Goal: Ask a question

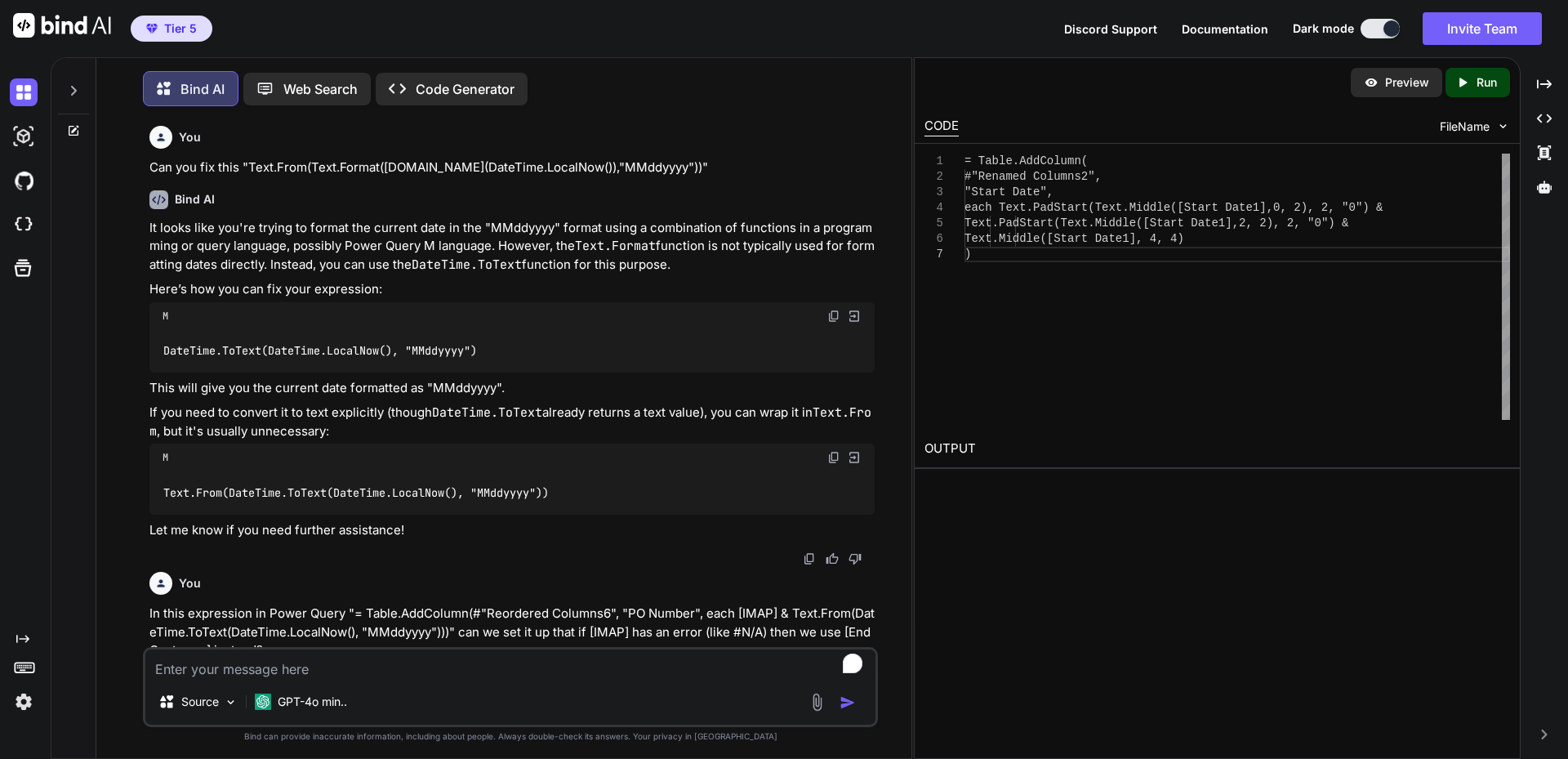
scroll to position [0, 114]
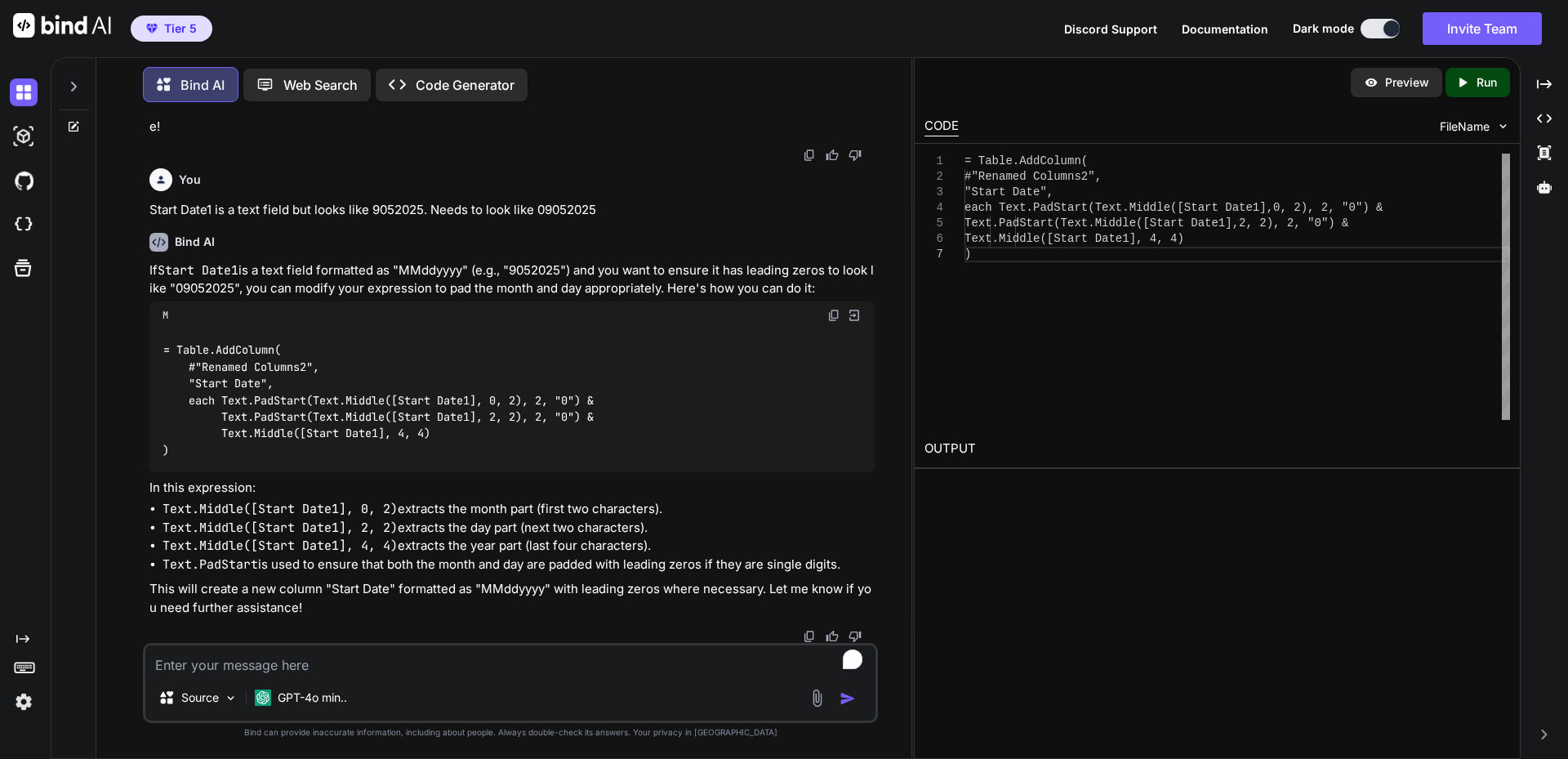
click at [325, 661] on textarea "To enrich screen reader interactions, please activate Accessibility in Grammarl…" at bounding box center [511, 660] width 730 height 29
paste textarea "= Table.AddColumn(#"Added Custom1", "Short Text", each "Survey Dishmachine - " …"
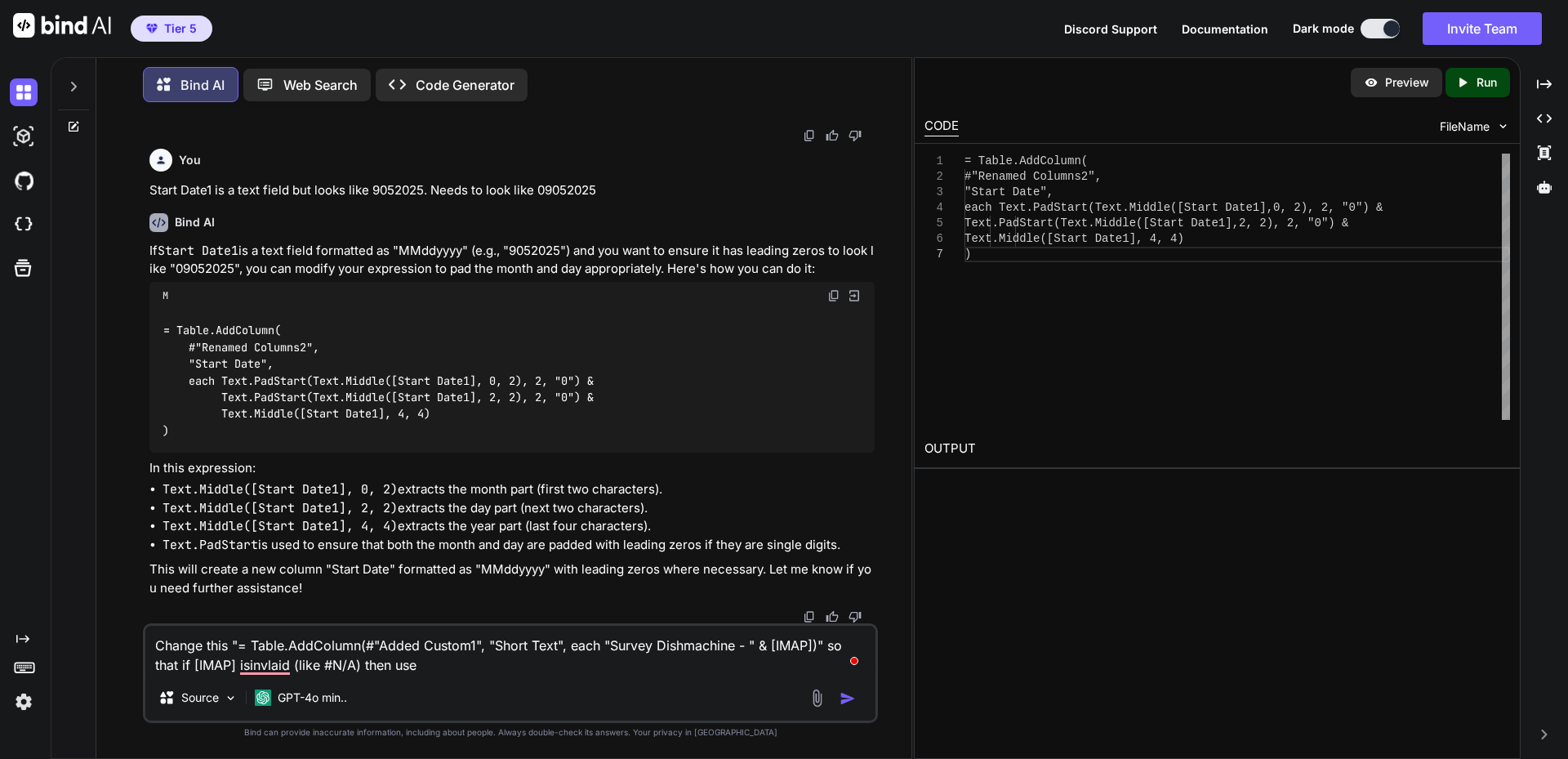
click at [441, 664] on textarea "Change this "= Table.AddColumn(#"Added Custom1", "Short Text", each "Survey Dis…" at bounding box center [511, 650] width 730 height 49
click at [451, 666] on textarea "Change this "= Table.AddColumn(#"Added Custom1", "Short Text", each "Survey Dis…" at bounding box center [511, 650] width 730 height 49
click at [517, 671] on textarea "Change this "= Table.AddColumn(#"Added Custom1", "Short Text", each "Survey Dis…" at bounding box center [511, 650] width 730 height 49
type textarea "Change this "= Table.AddColumn(#"Added Custom1", "Short Text", each "Survey Dis…"
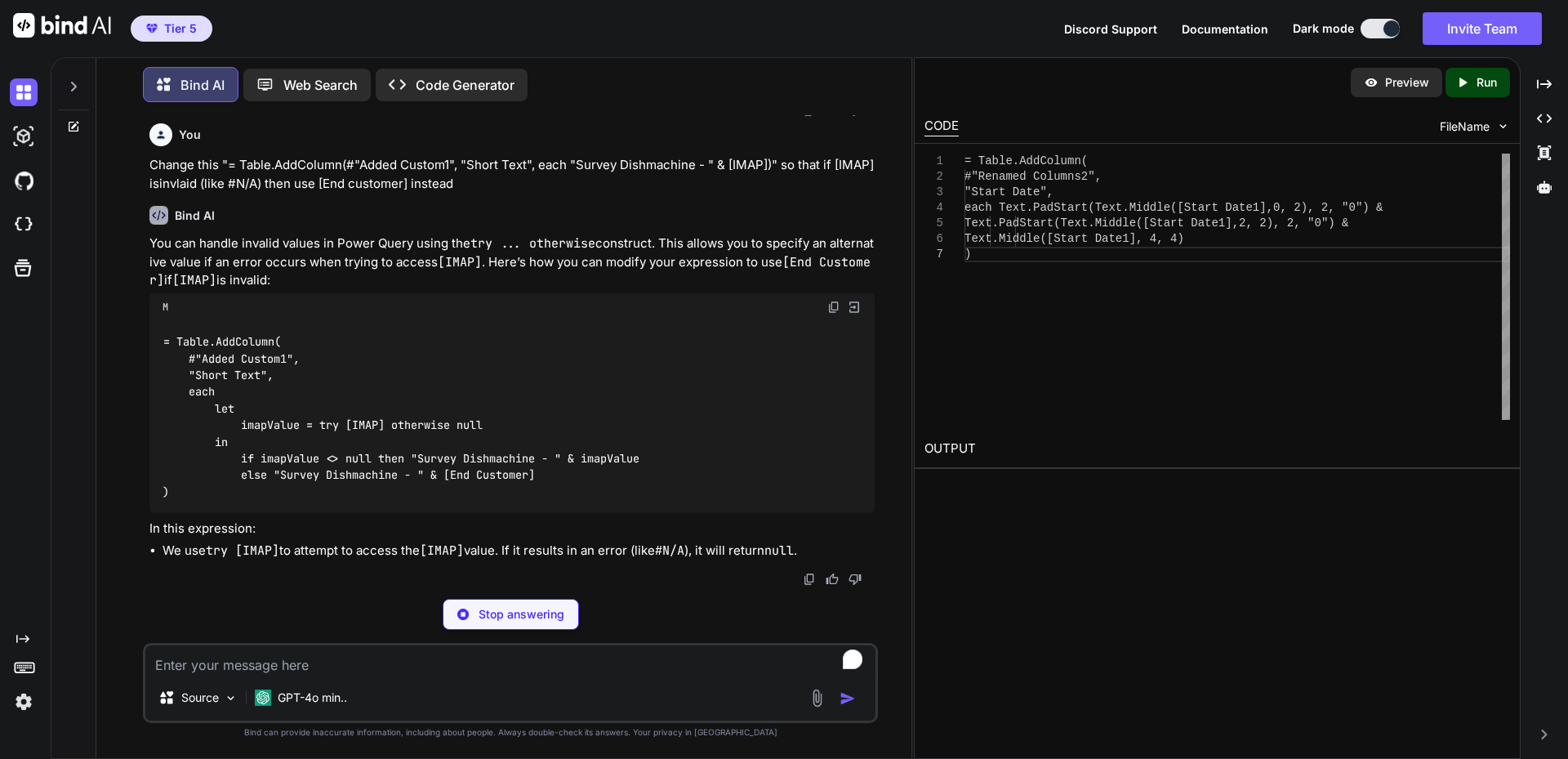
scroll to position [2705, 0]
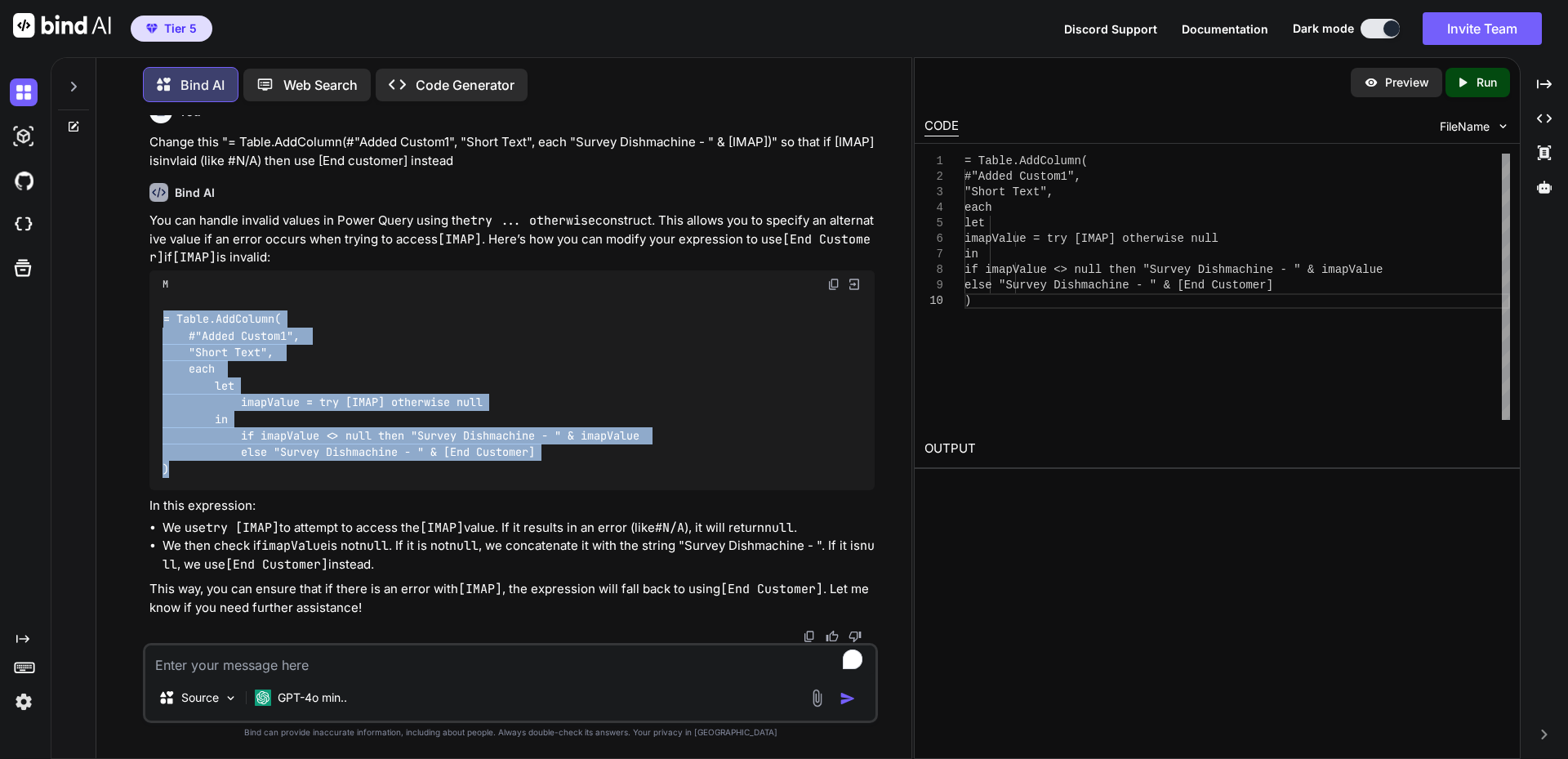
drag, startPoint x: 164, startPoint y: 340, endPoint x: 220, endPoint y: 491, distance: 161.0
click at [220, 491] on div "= Table.AddColumn( #"Added Custom1", "Short Text", each let imapValue = try [IM…" at bounding box center [512, 395] width 725 height 193
copy code "= Table.AddColumn( #"Added Custom1", "Short Text", each let imapValue = try [IM…"
click at [415, 658] on textarea "To enrich screen reader interactions, please activate Accessibility in Grammarl…" at bounding box center [511, 660] width 730 height 29
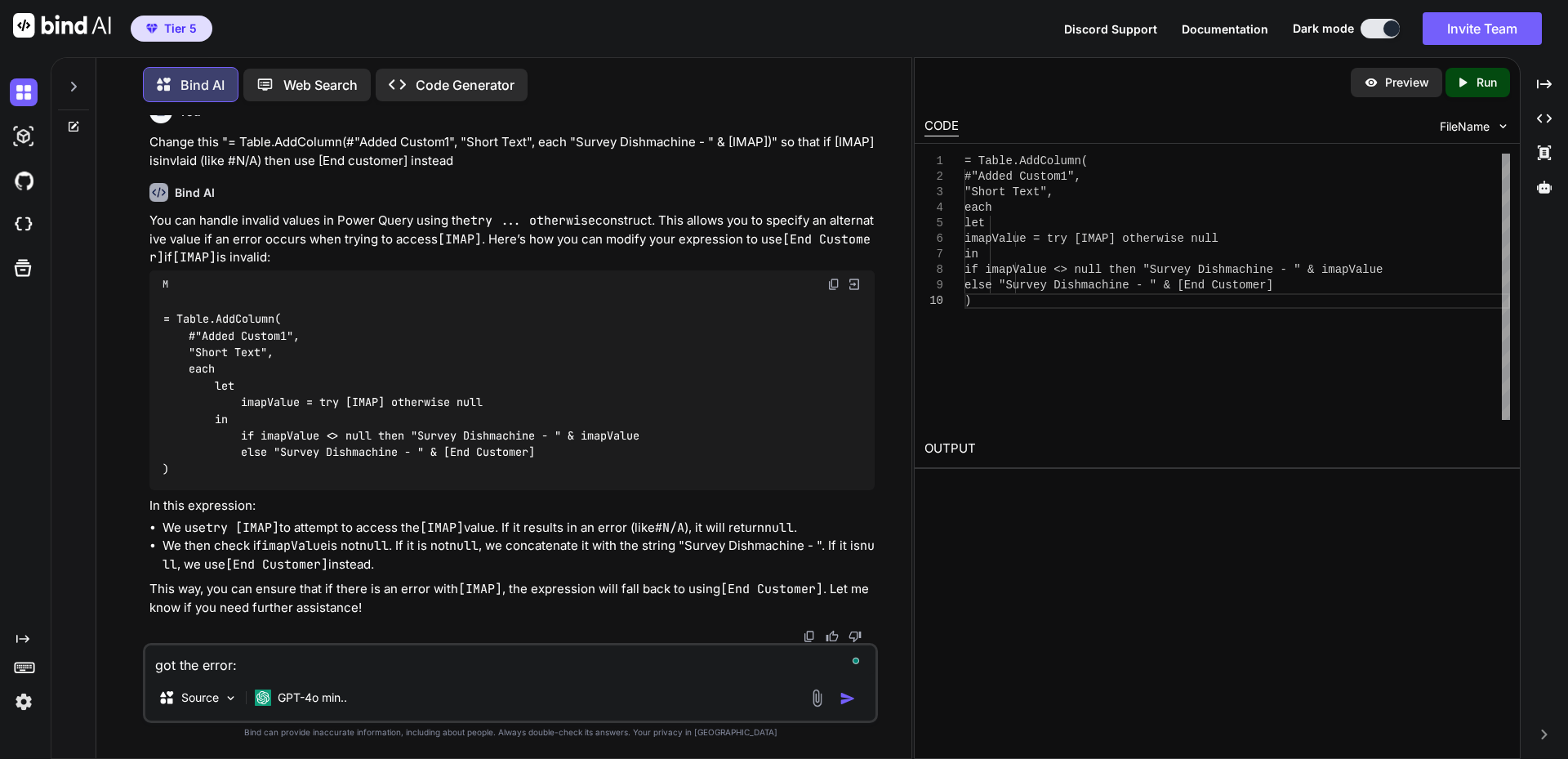
paste textarea "Expression.Error: We cannot apply operator & to types Text and Number."
type textarea "got the error: Expression.Error: We cannot apply operator & to types Text and N…"
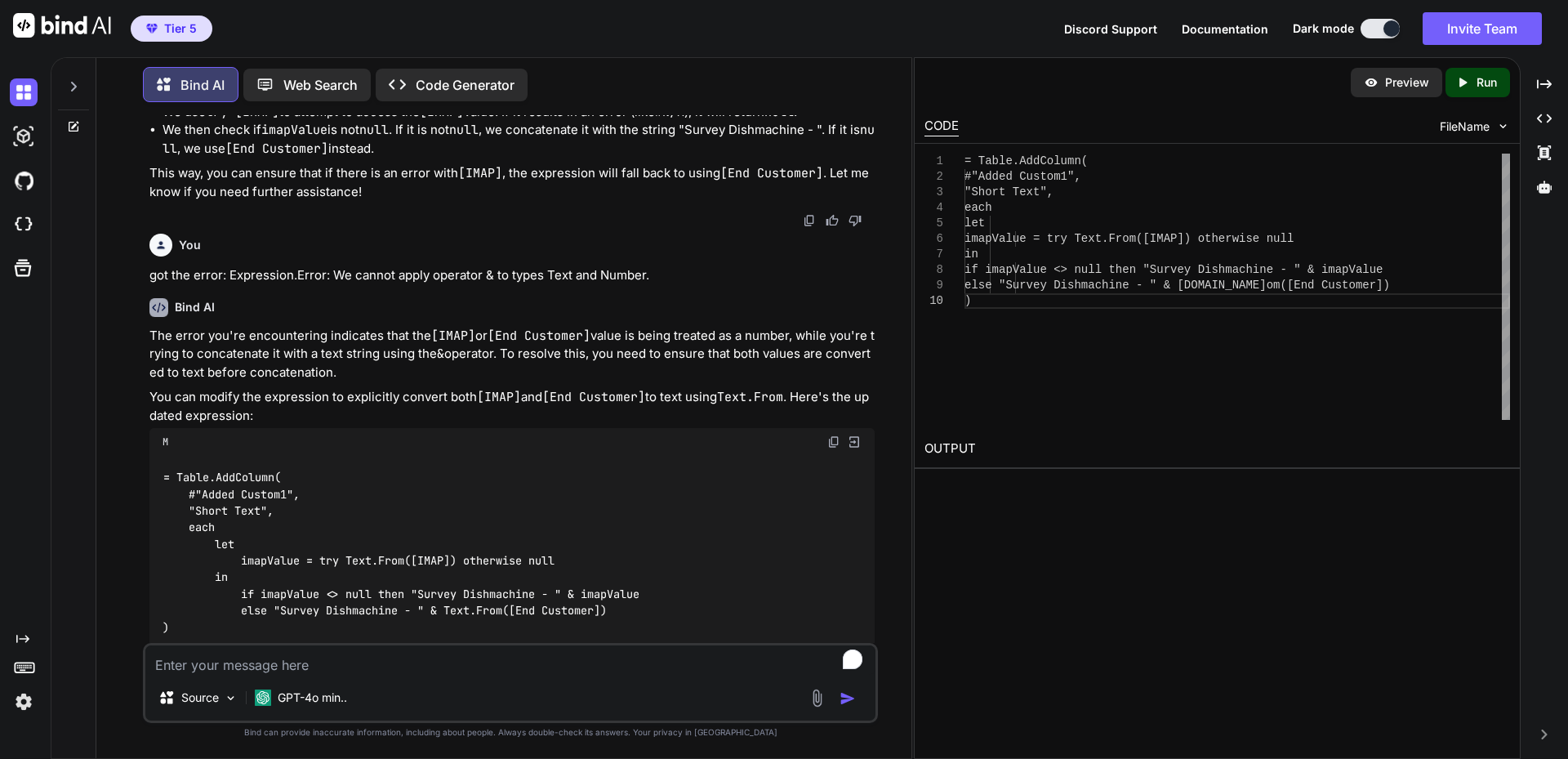
scroll to position [3284, 0]
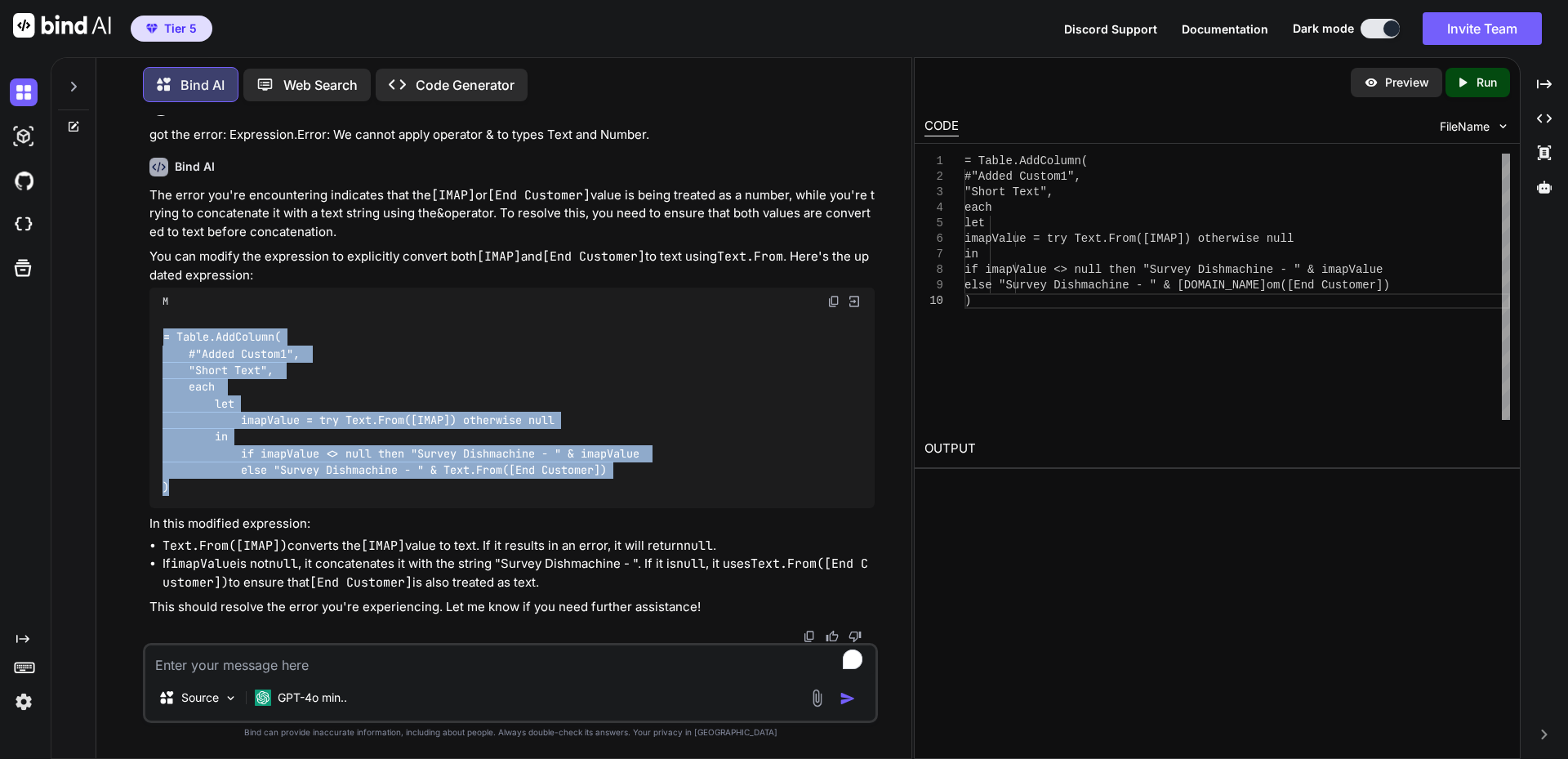
drag, startPoint x: 187, startPoint y: 487, endPoint x: 154, endPoint y: 342, distance: 148.7
click at [154, 342] on div "= Table.AddColumn( #"Added Custom1", "Short Text", each let imapValue = try Tex…" at bounding box center [512, 412] width 725 height 193
copy code "= Table.AddColumn( #"Added Custom1", "Short Text", each let imapValue = try Tex…"
